Goal: Information Seeking & Learning: Learn about a topic

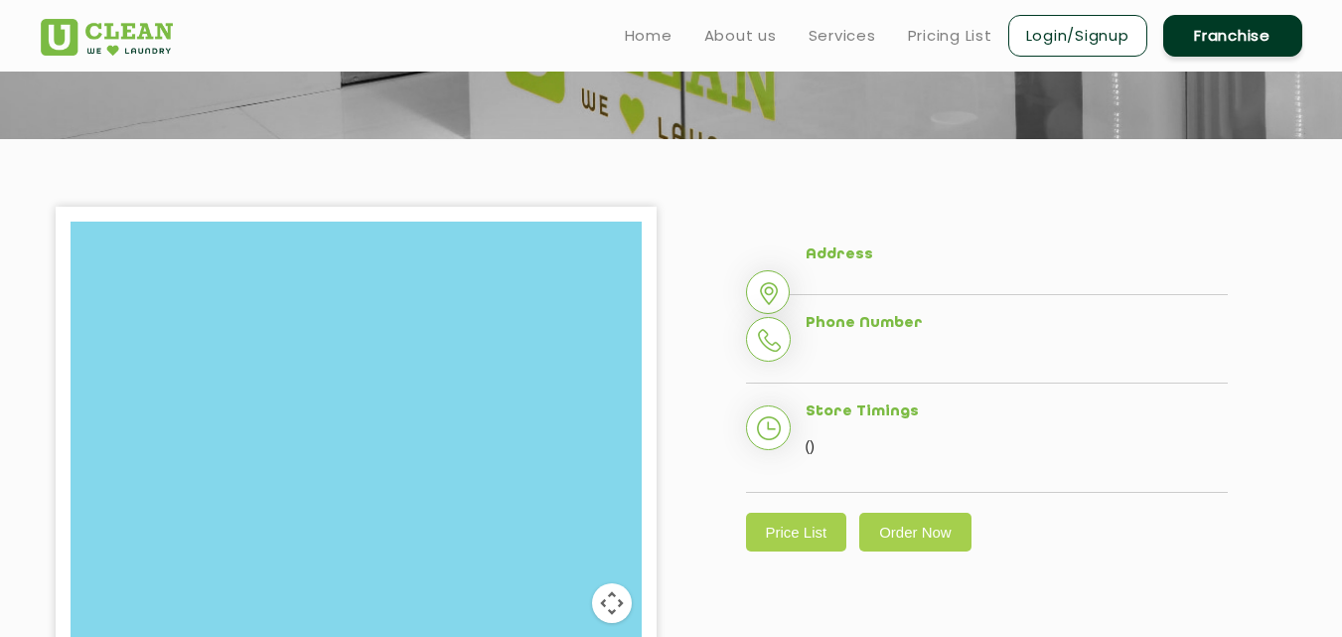
scroll to position [318, 0]
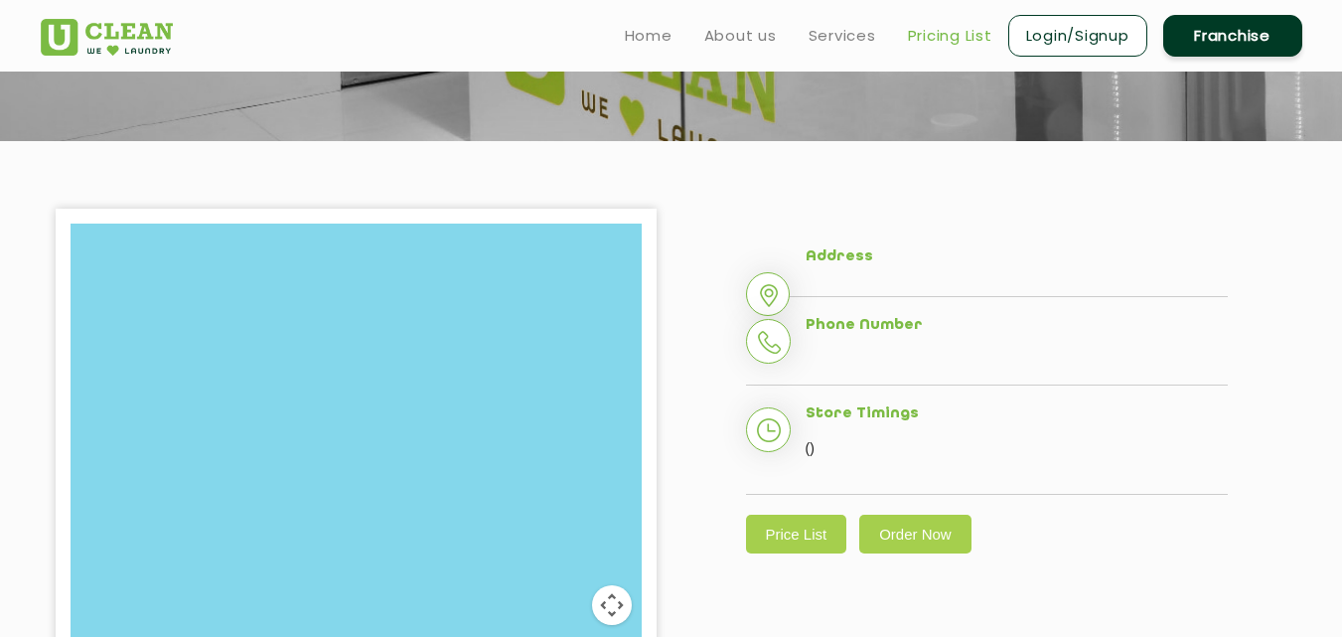
click at [927, 38] on link "Pricing List" at bounding box center [950, 36] width 84 height 24
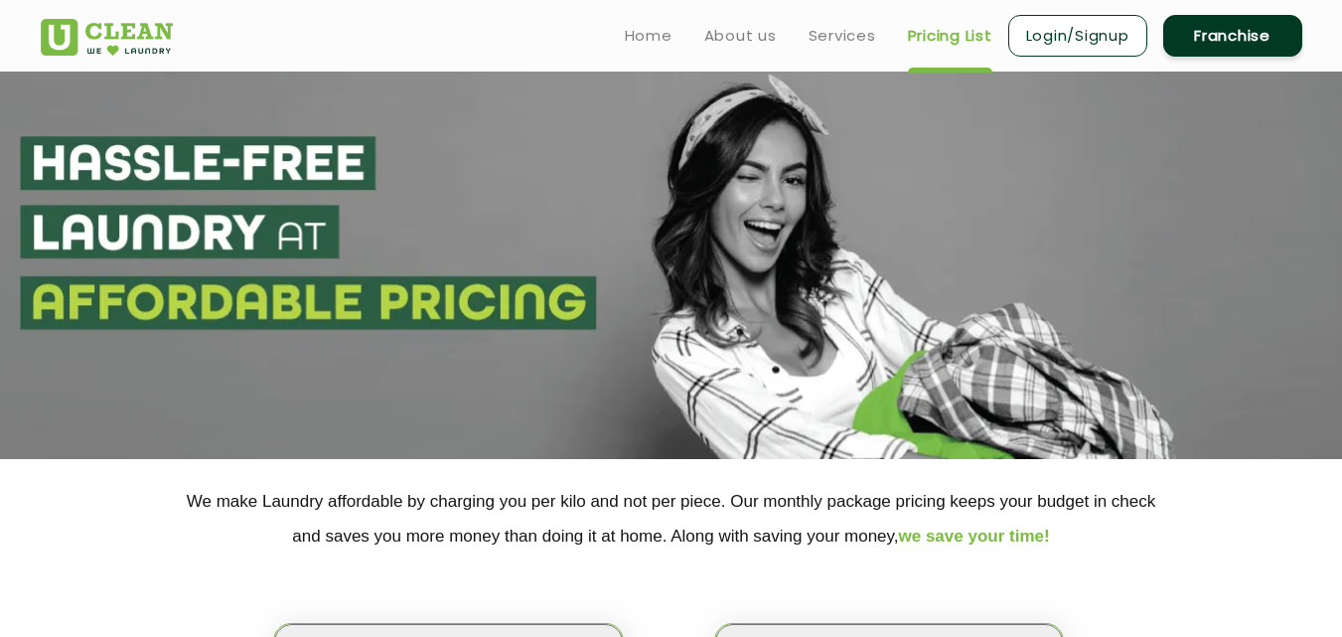
click at [1006, 525] on p "We make Laundry affordable by charging you per kilo and not per piece. Our mont…" at bounding box center [672, 519] width 1262 height 70
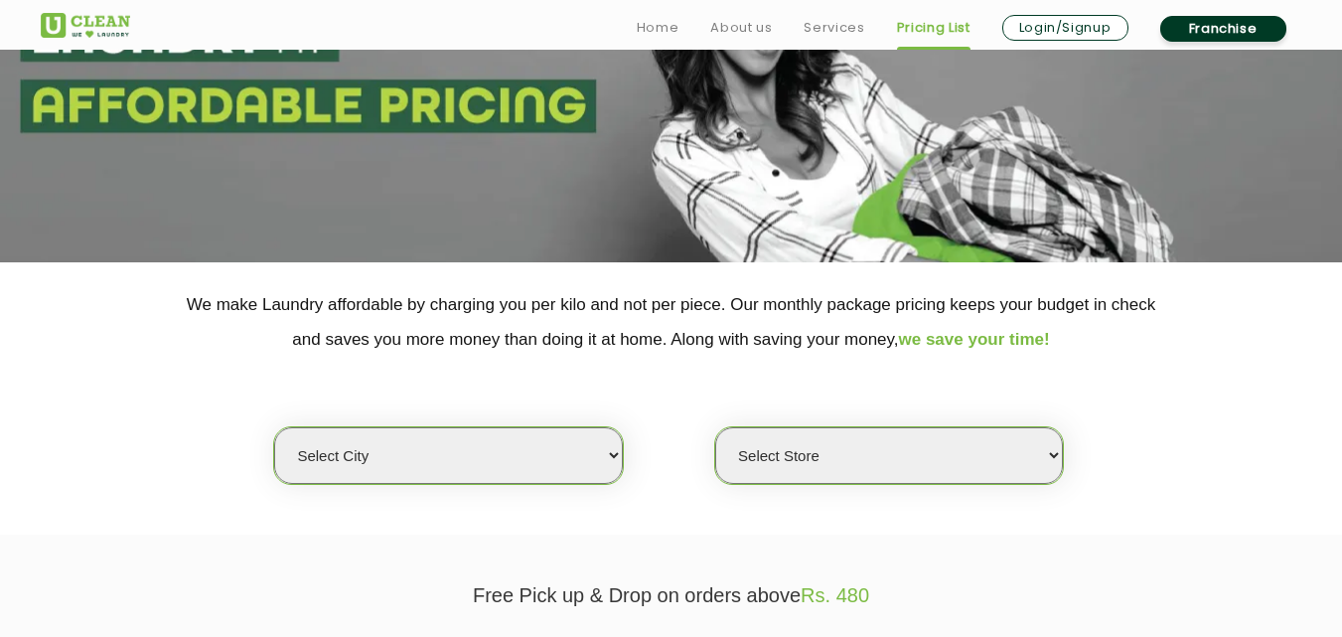
scroll to position [199, 0]
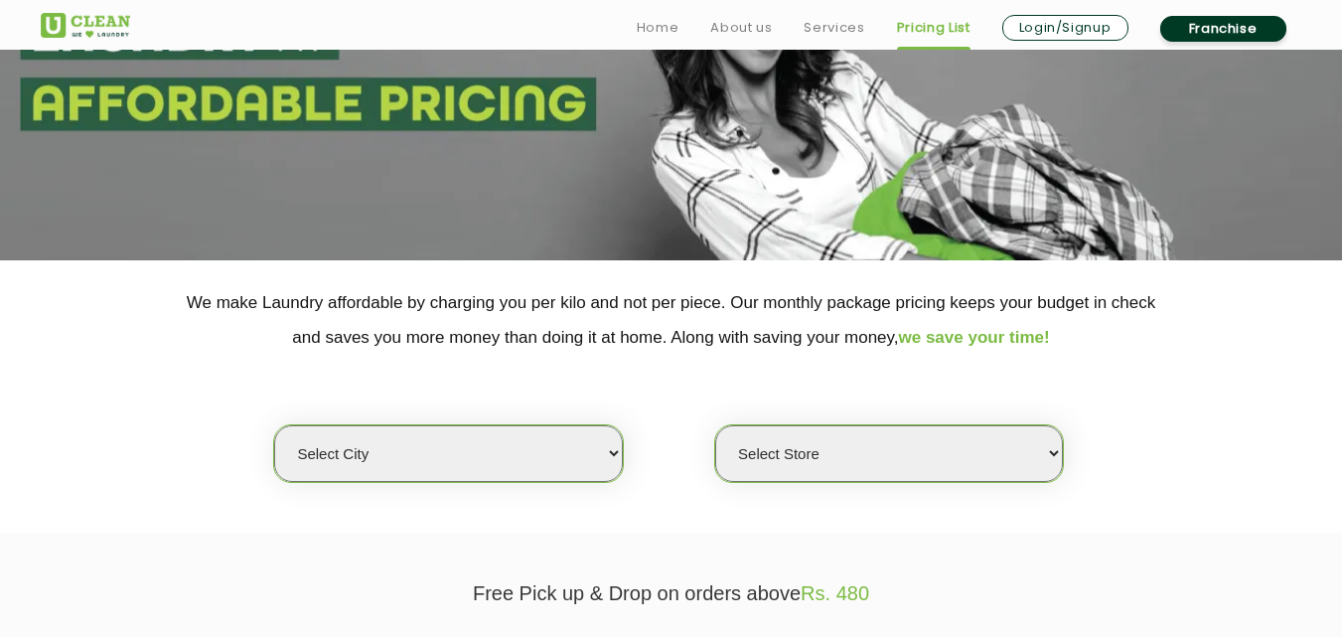
click at [472, 447] on select "Select city" at bounding box center [448, 453] width 348 height 57
click at [573, 455] on select "Select city" at bounding box center [448, 453] width 348 height 57
click at [852, 480] on select "Select Store" at bounding box center [889, 453] width 348 height 57
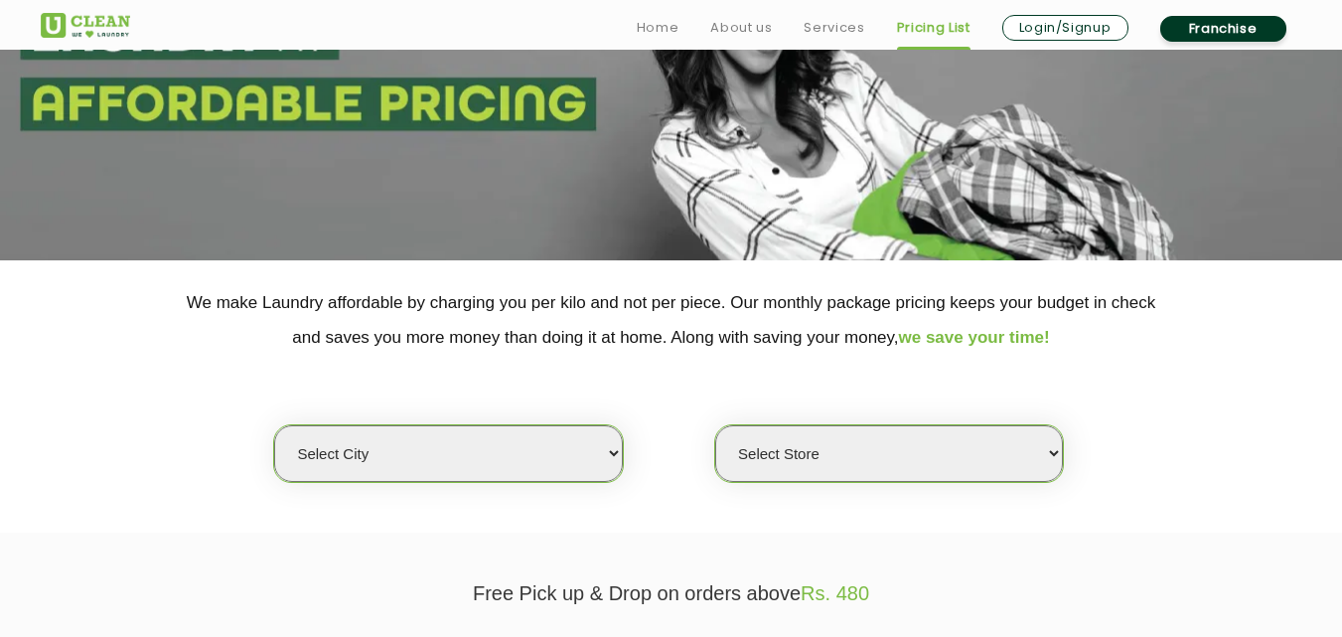
click at [852, 480] on select "Select Store" at bounding box center [889, 453] width 348 height 57
click at [965, 605] on section "Free Pick up & Drop on orders above Rs. 480" at bounding box center [671, 603] width 1342 height 142
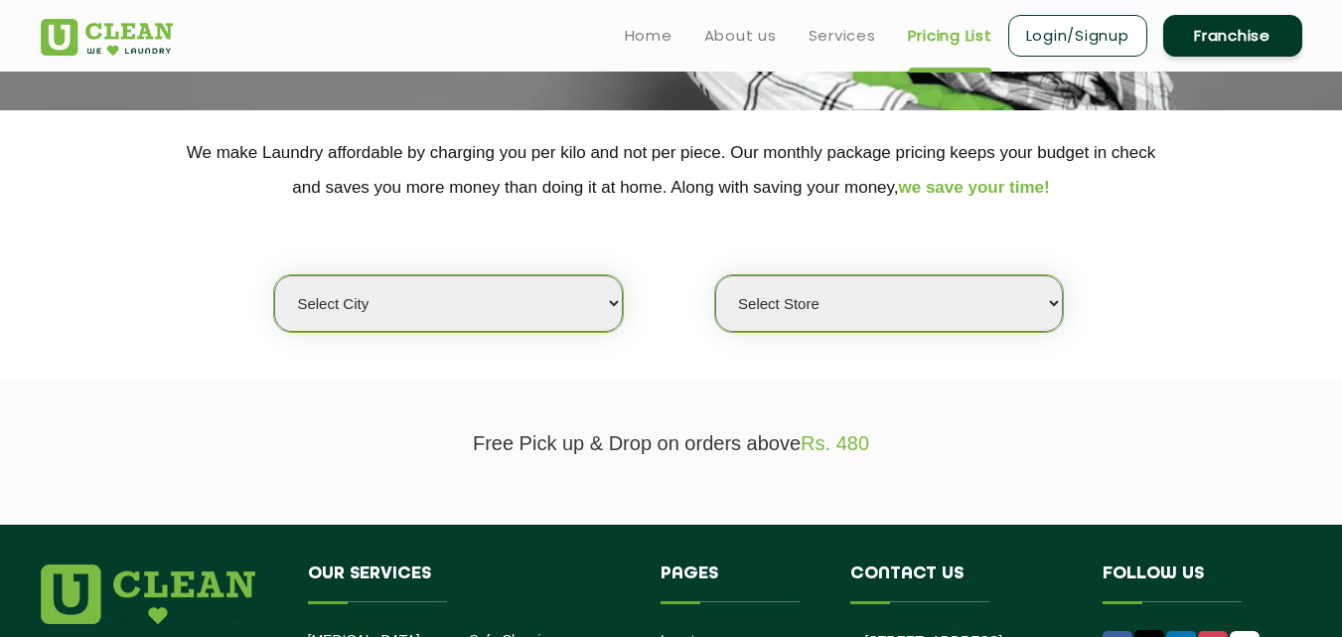
scroll to position [318, 0]
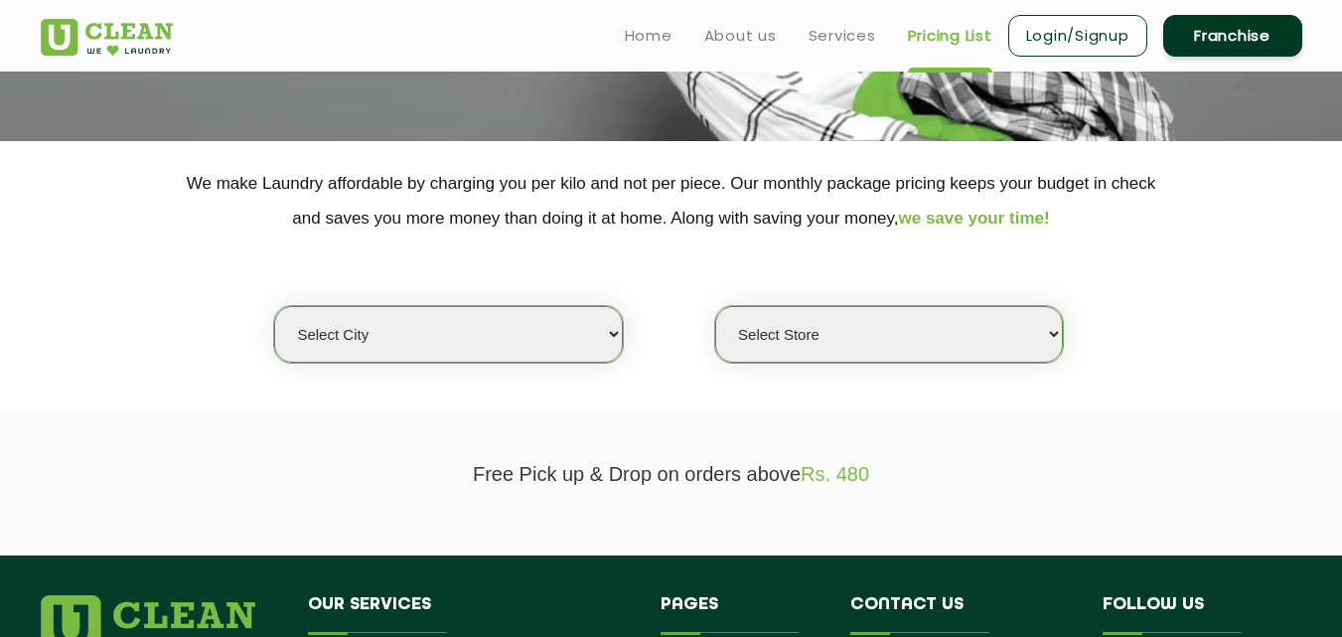
click at [516, 340] on select "Select city" at bounding box center [448, 334] width 348 height 57
click at [776, 311] on select "Select Store" at bounding box center [889, 334] width 348 height 57
click at [881, 276] on div "Select city Select Store" at bounding box center [671, 299] width 1291 height 128
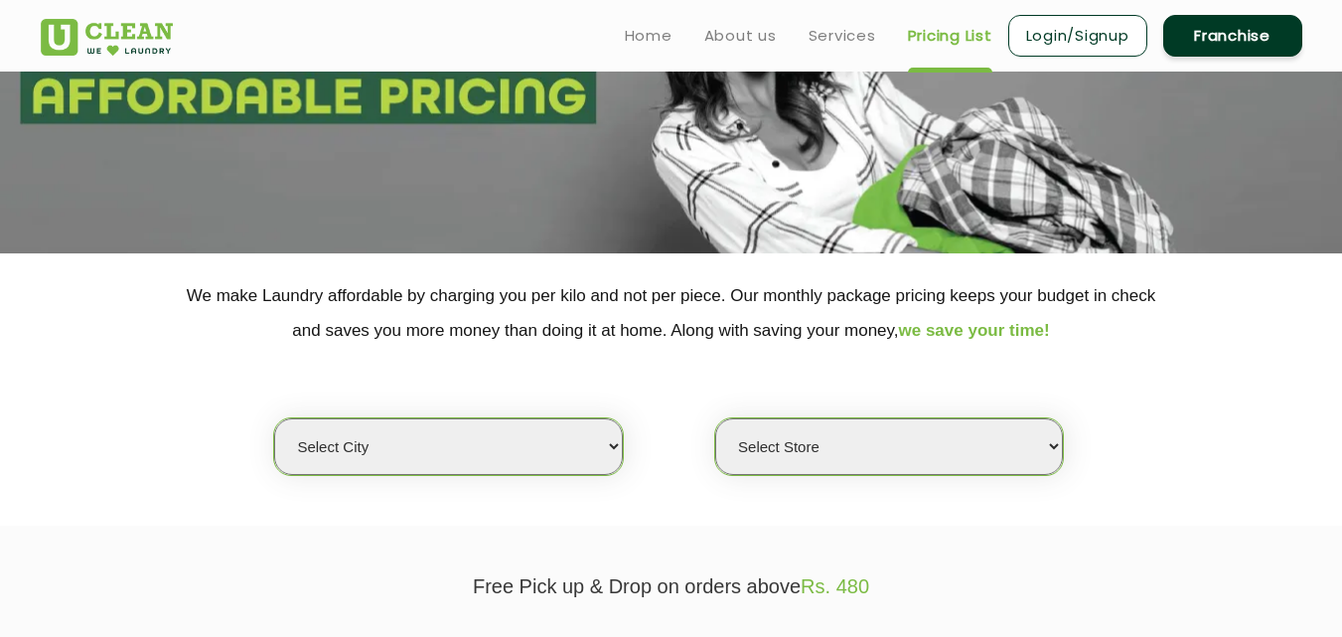
scroll to position [0, 0]
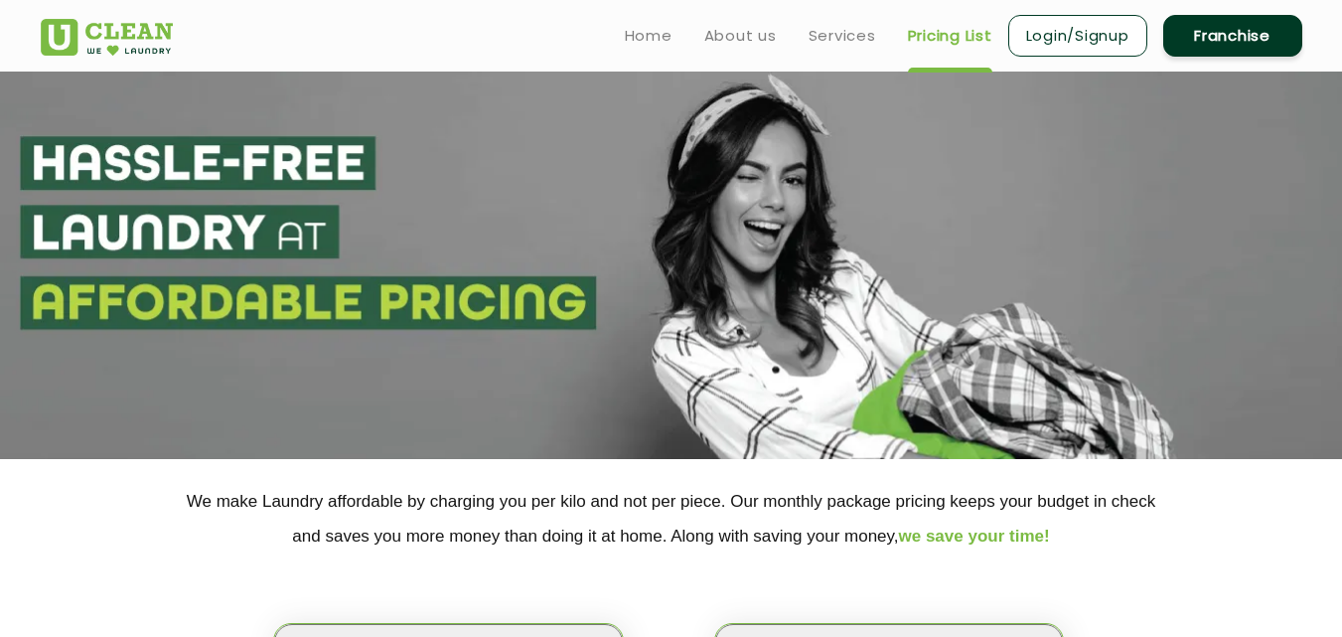
click at [957, 34] on link "Pricing List" at bounding box center [950, 36] width 84 height 24
